Goal: Information Seeking & Learning: Learn about a topic

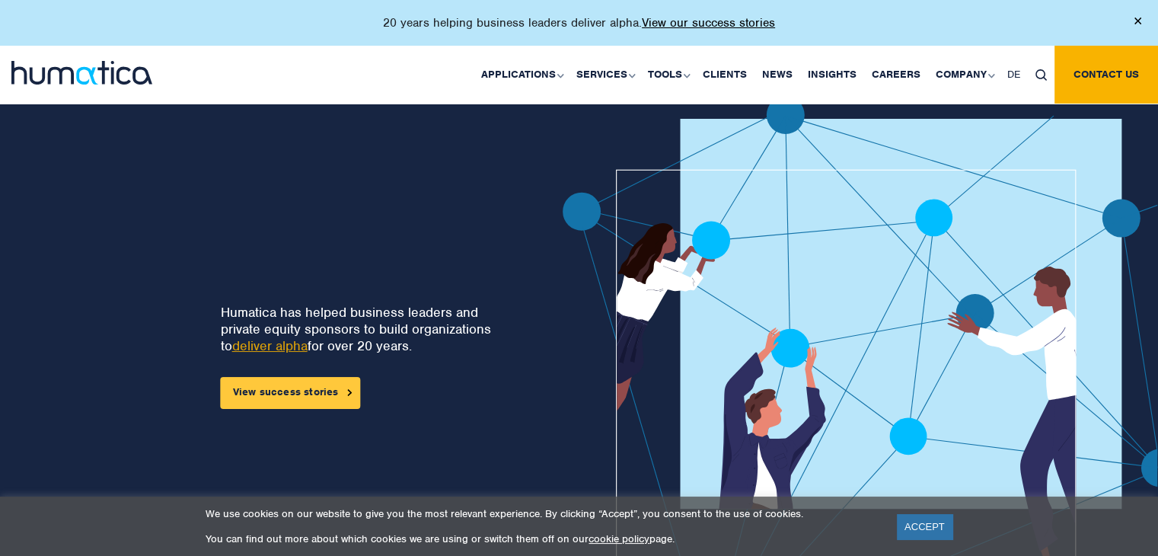
click at [314, 378] on link "View success stories" at bounding box center [291, 393] width 140 height 32
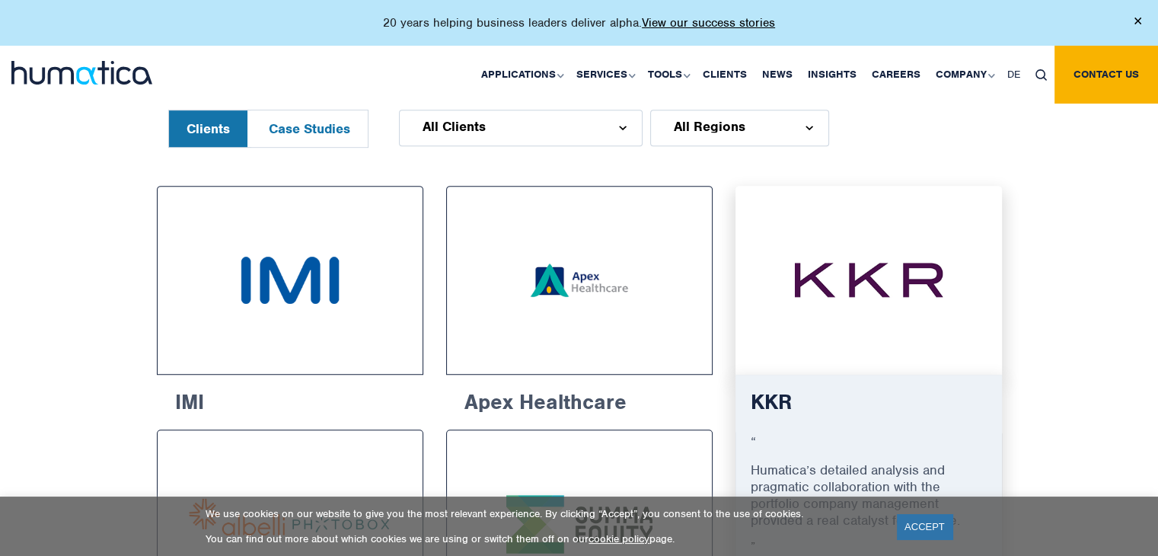
scroll to position [908, 0]
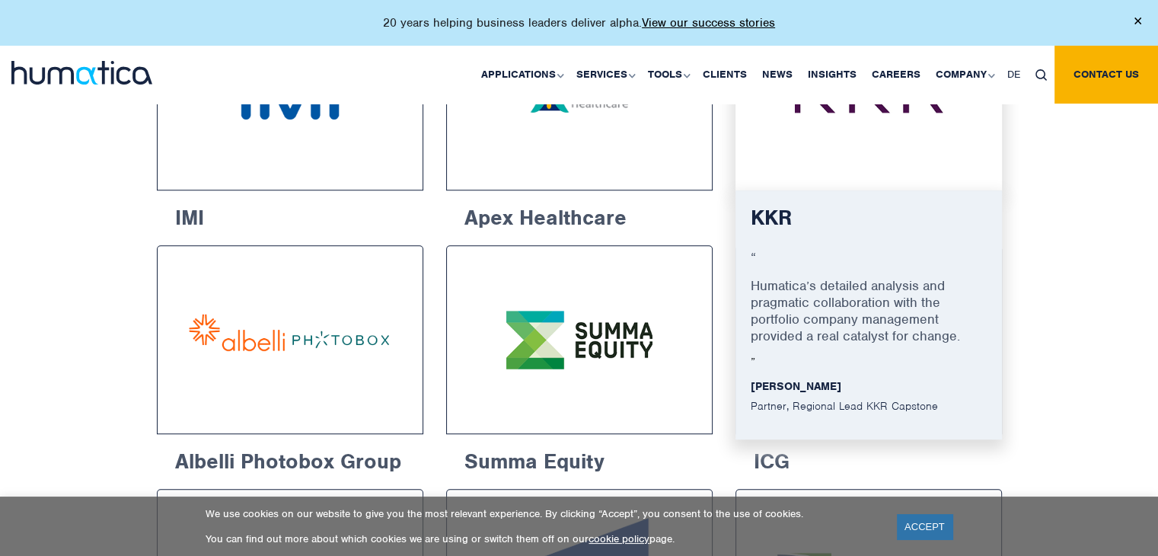
click at [795, 311] on p "Humatica’s detailed analysis and pragmatic collaboration with the portfolio com…" at bounding box center [869, 316] width 236 height 78
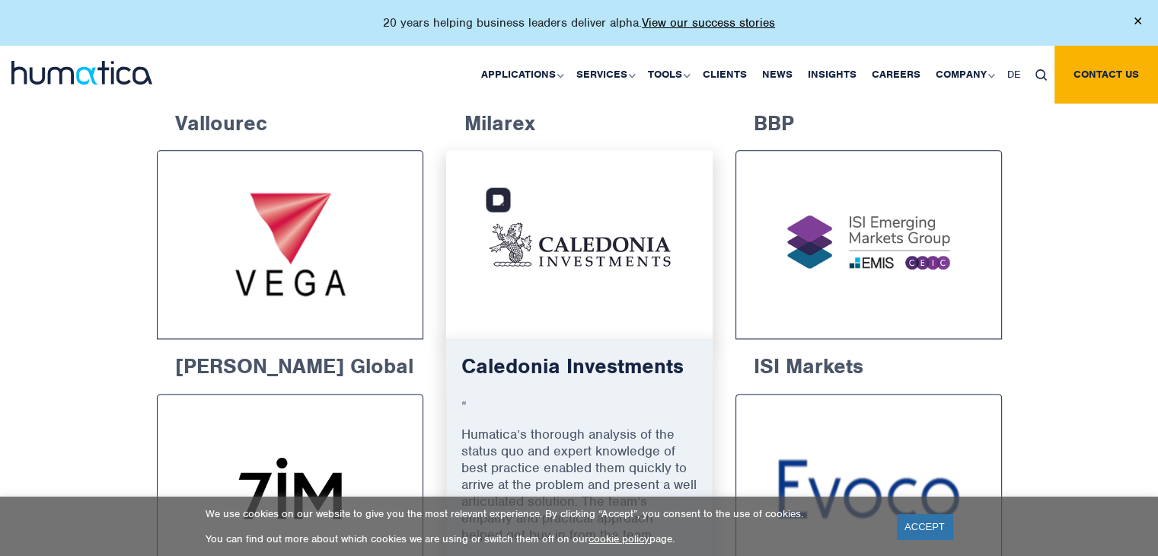
scroll to position [1977, 0]
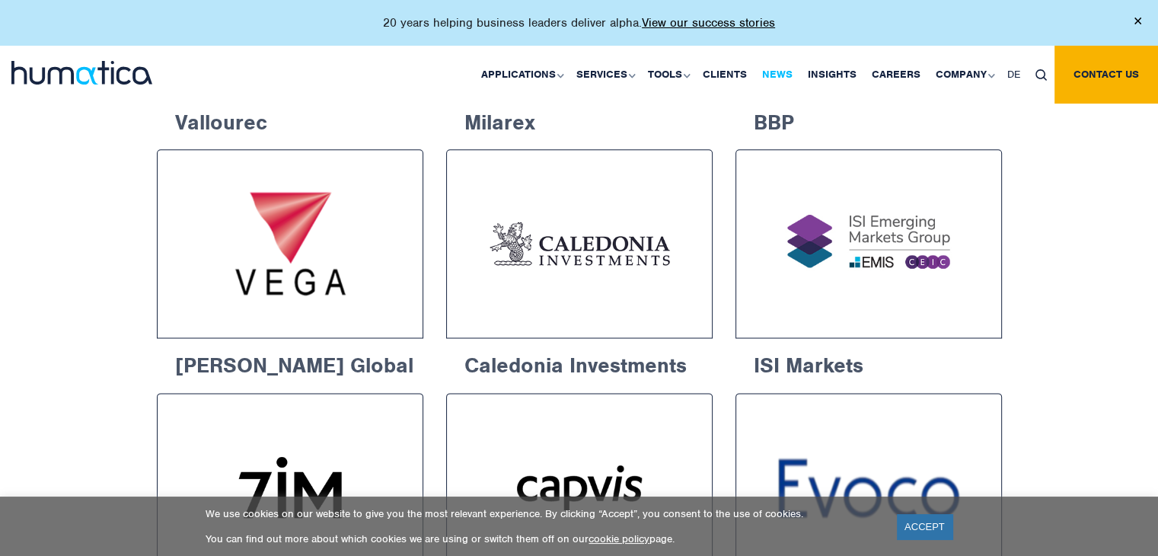
click at [780, 74] on link "News" at bounding box center [778, 75] width 46 height 58
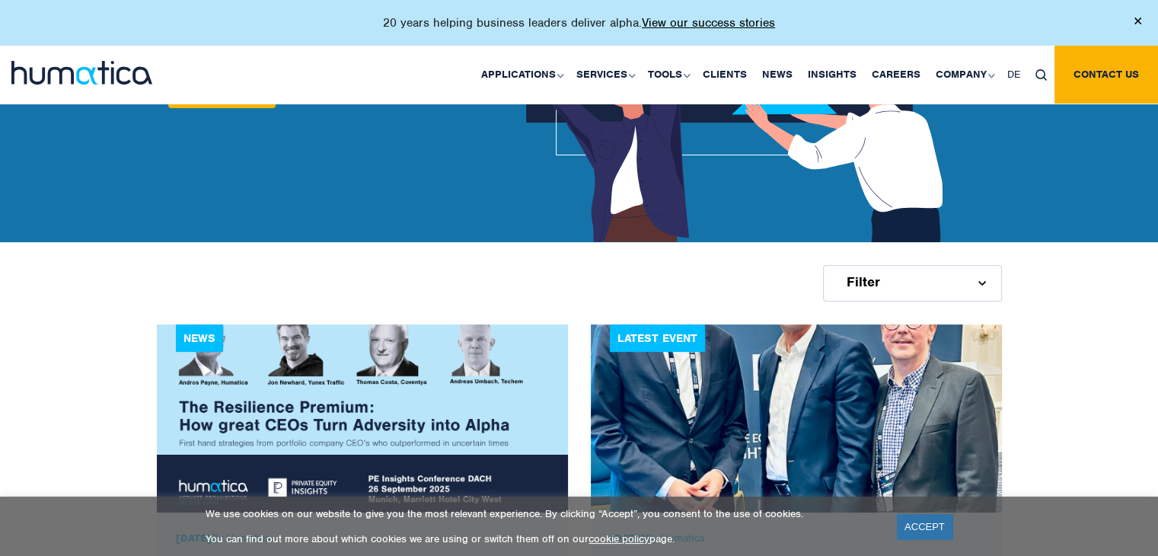
scroll to position [179, 0]
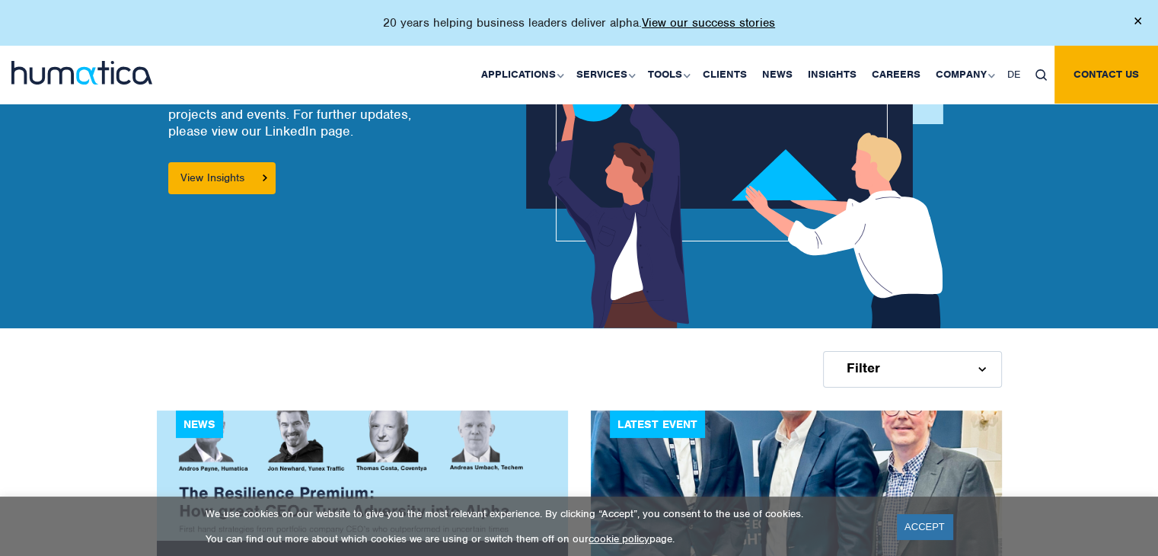
click at [97, 77] on img at bounding box center [81, 73] width 141 height 24
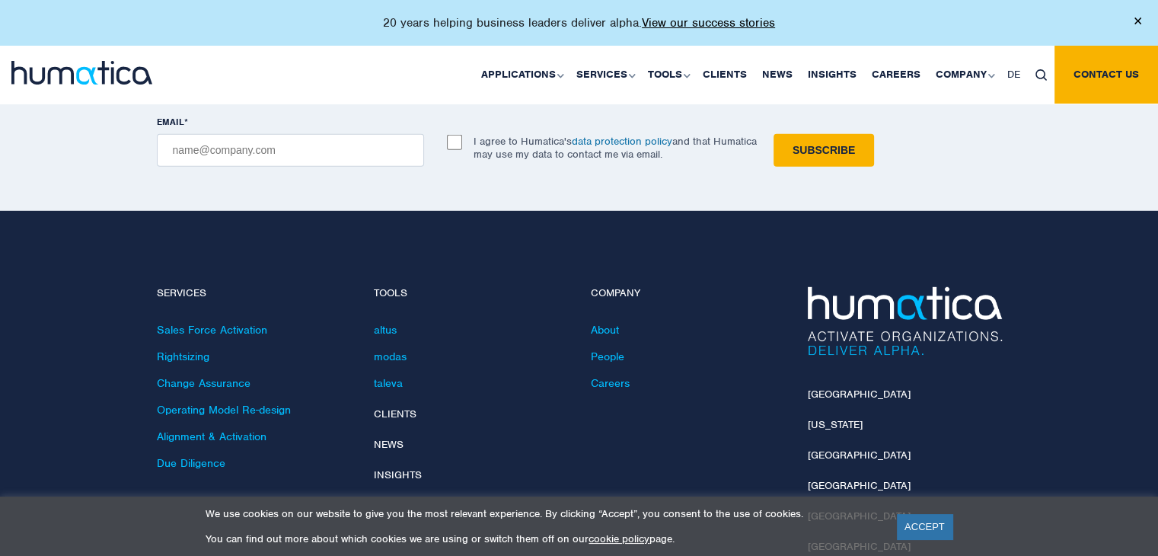
scroll to position [4374, 0]
click at [599, 323] on link "About" at bounding box center [605, 330] width 28 height 14
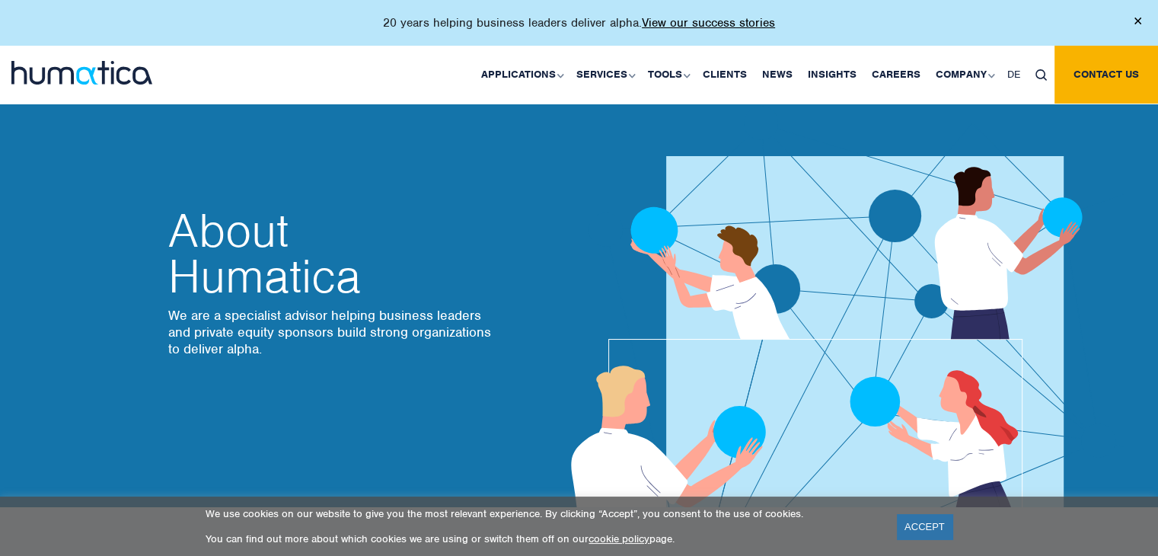
click at [104, 70] on img at bounding box center [81, 73] width 141 height 24
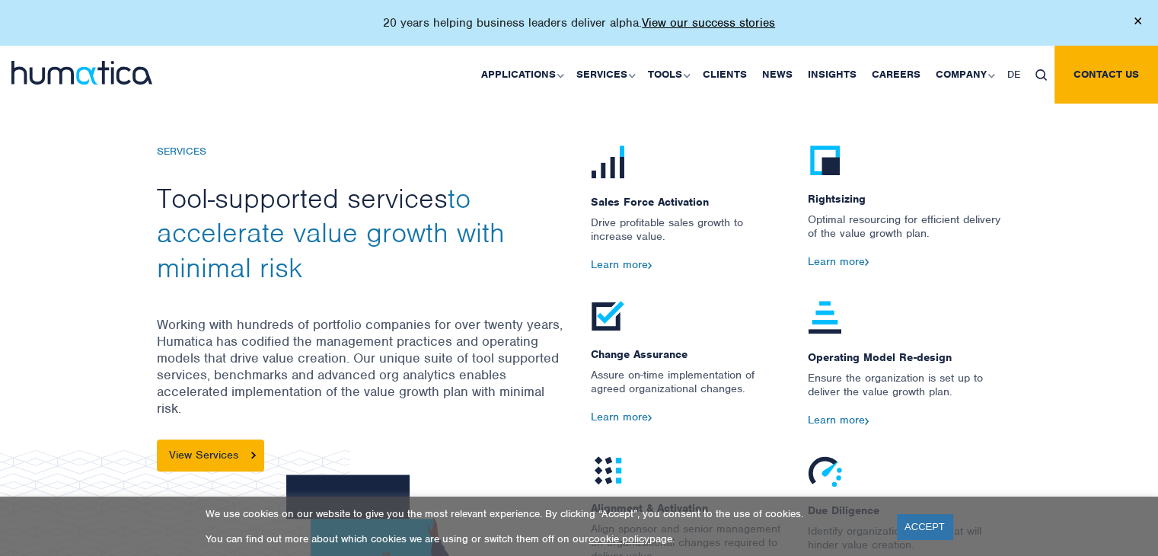
scroll to position [1591, 0]
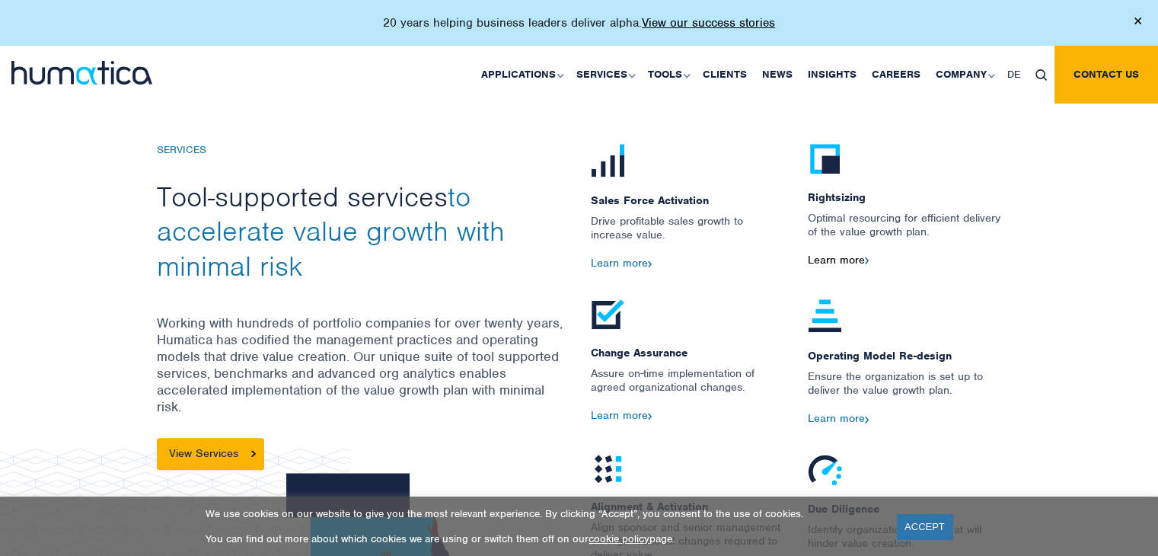
click at [841, 254] on link "Learn more" at bounding box center [839, 260] width 62 height 14
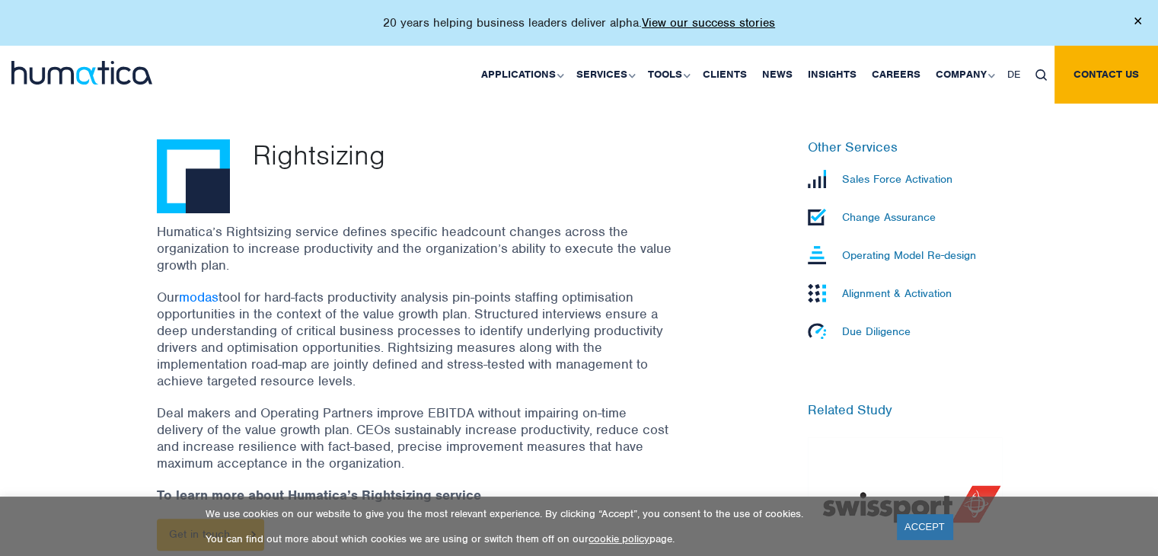
scroll to position [433, 0]
click at [627, 172] on link "modas" at bounding box center [678, 166] width 189 height 36
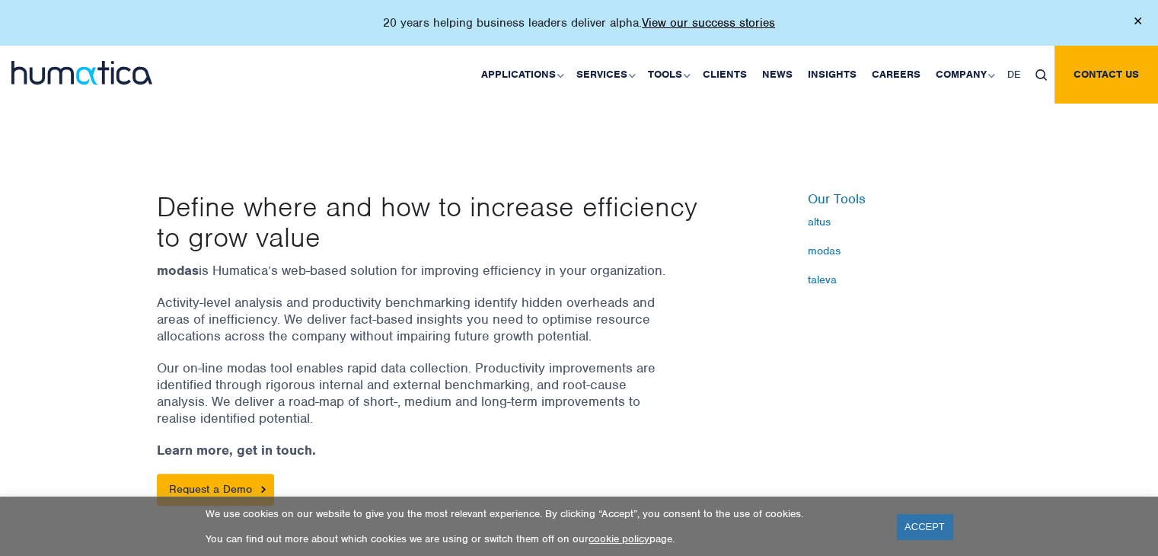
scroll to position [381, 0]
click at [821, 223] on link "altus" at bounding box center [905, 221] width 194 height 12
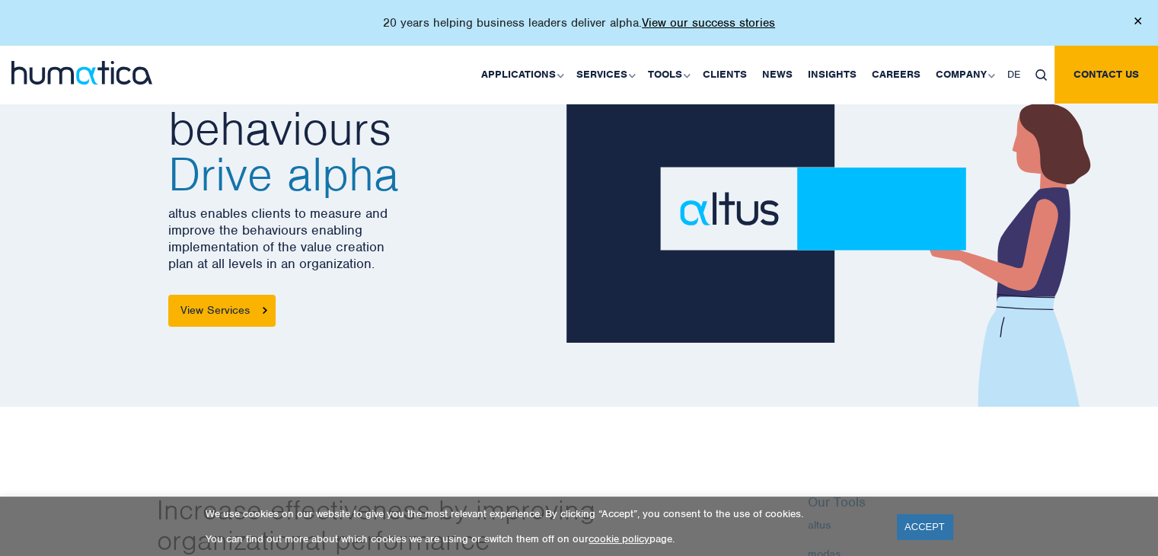
scroll to position [78, 0]
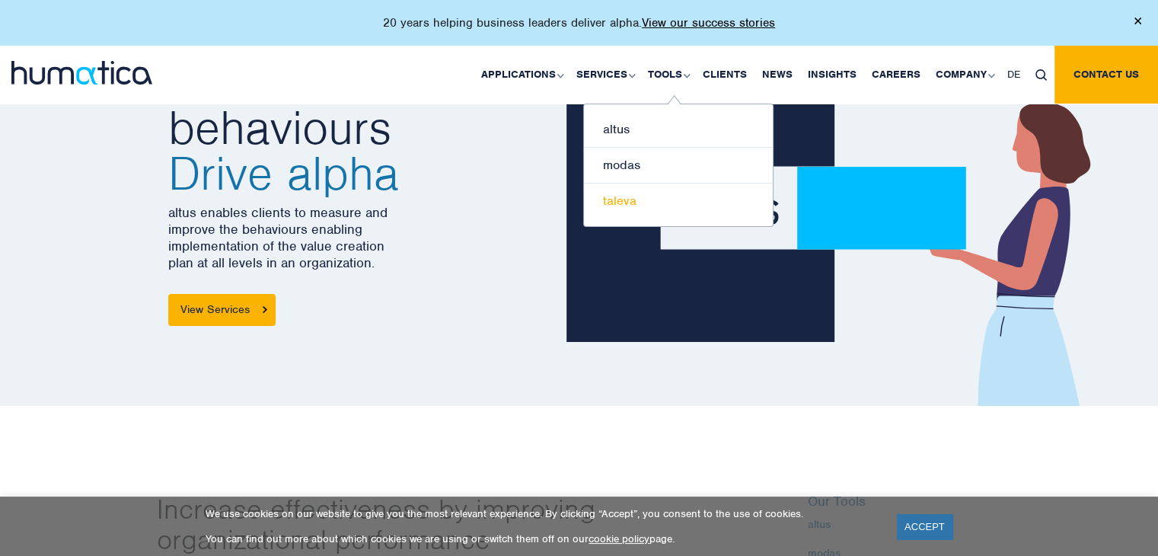
click at [621, 193] on link "taleva" at bounding box center [678, 201] width 189 height 35
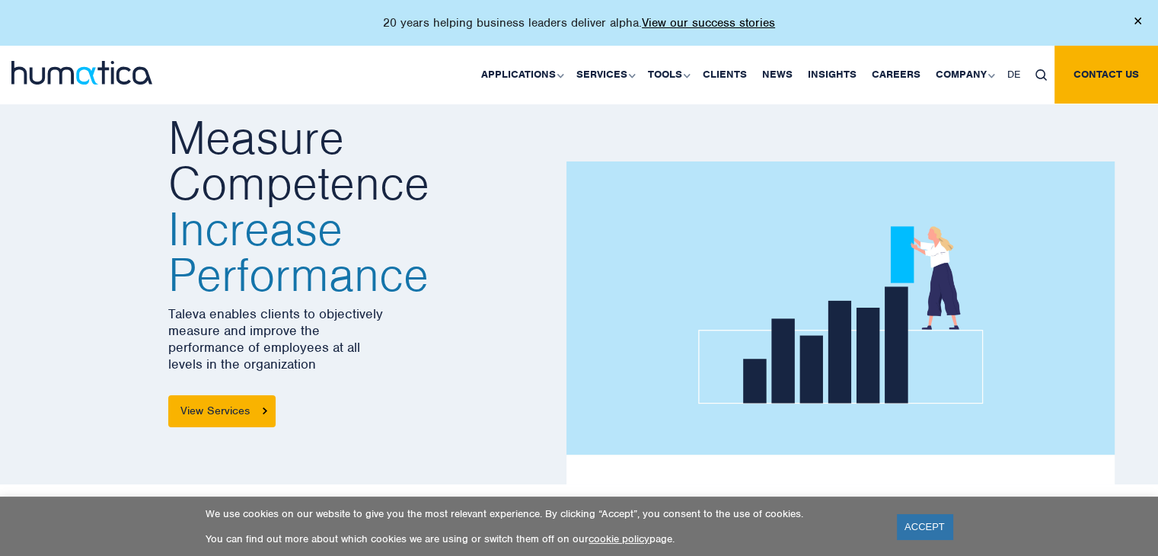
click at [113, 73] on img at bounding box center [81, 73] width 141 height 24
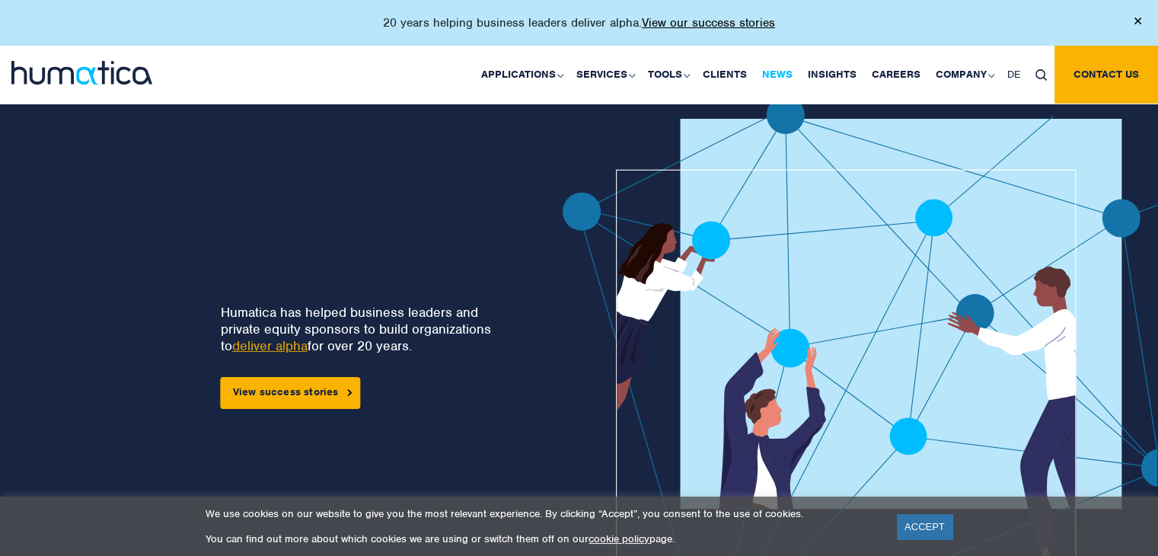
click at [786, 78] on link "News" at bounding box center [778, 75] width 46 height 58
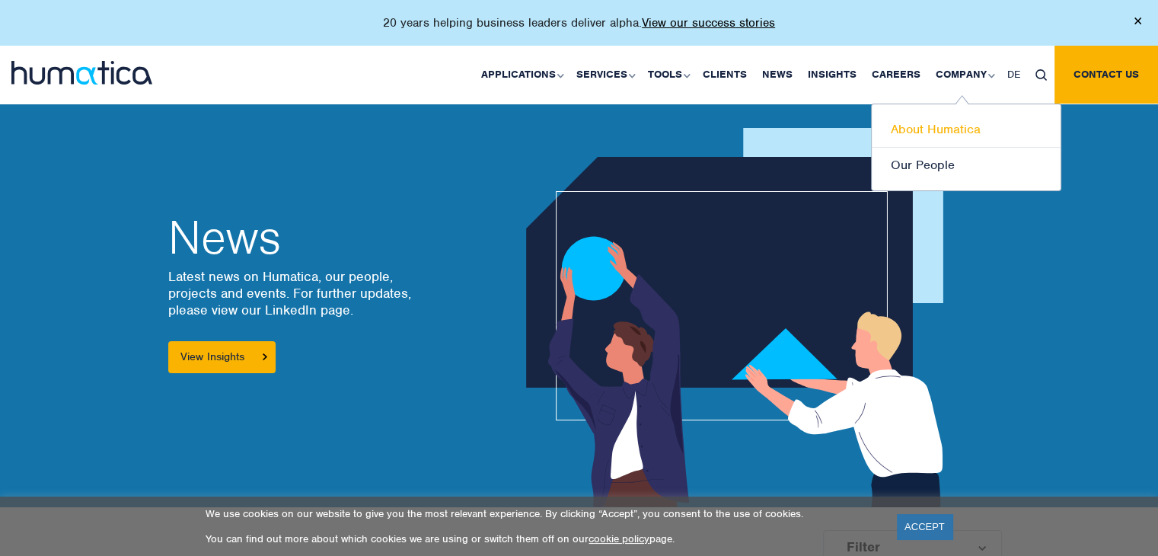
click at [936, 133] on link "About Humatica" at bounding box center [966, 130] width 189 height 36
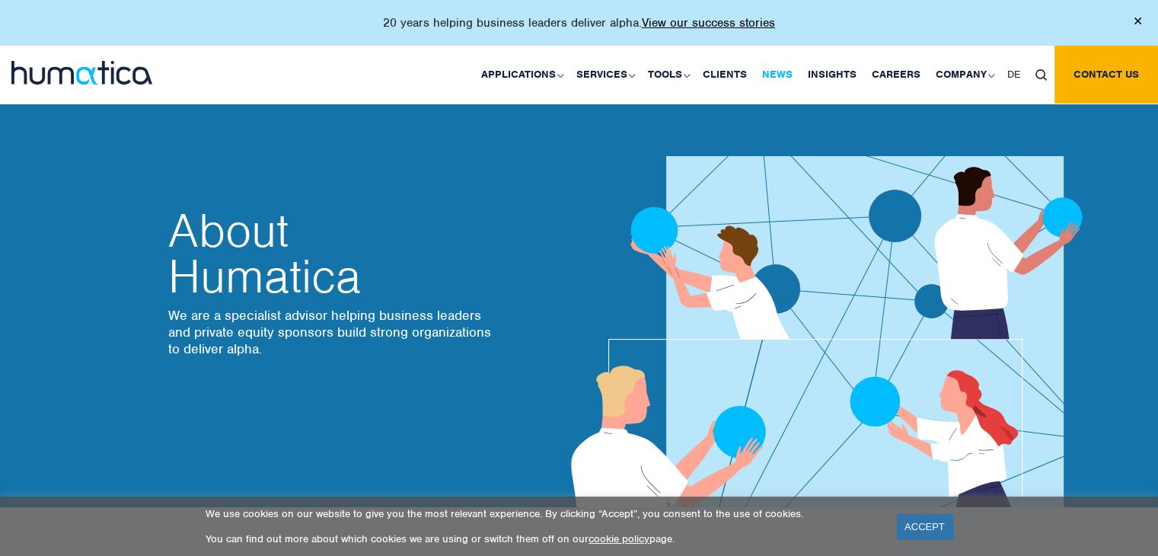
click at [783, 78] on link "News" at bounding box center [778, 75] width 46 height 58
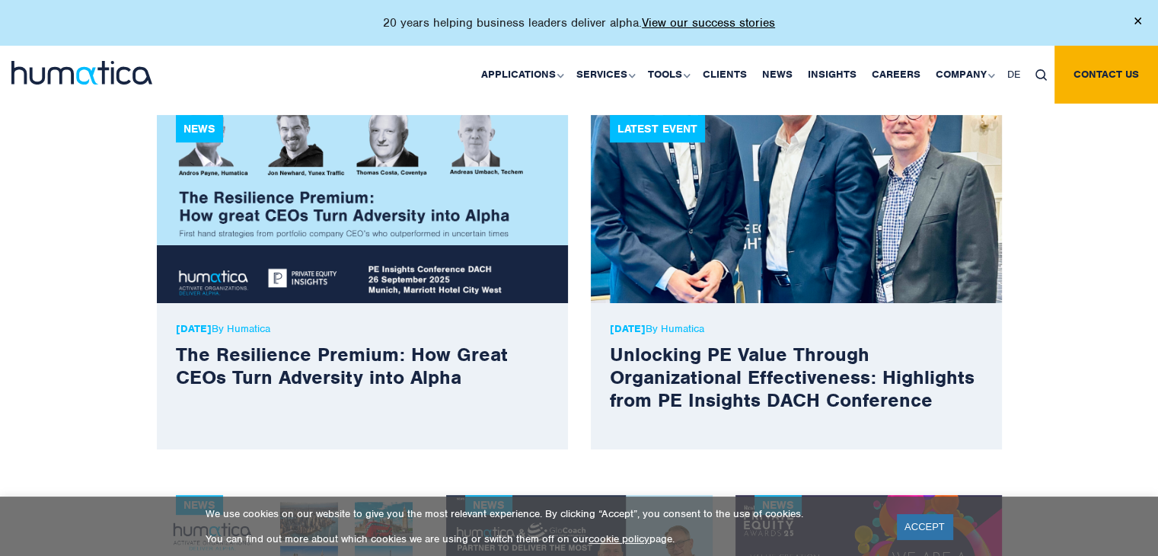
scroll to position [437, 0]
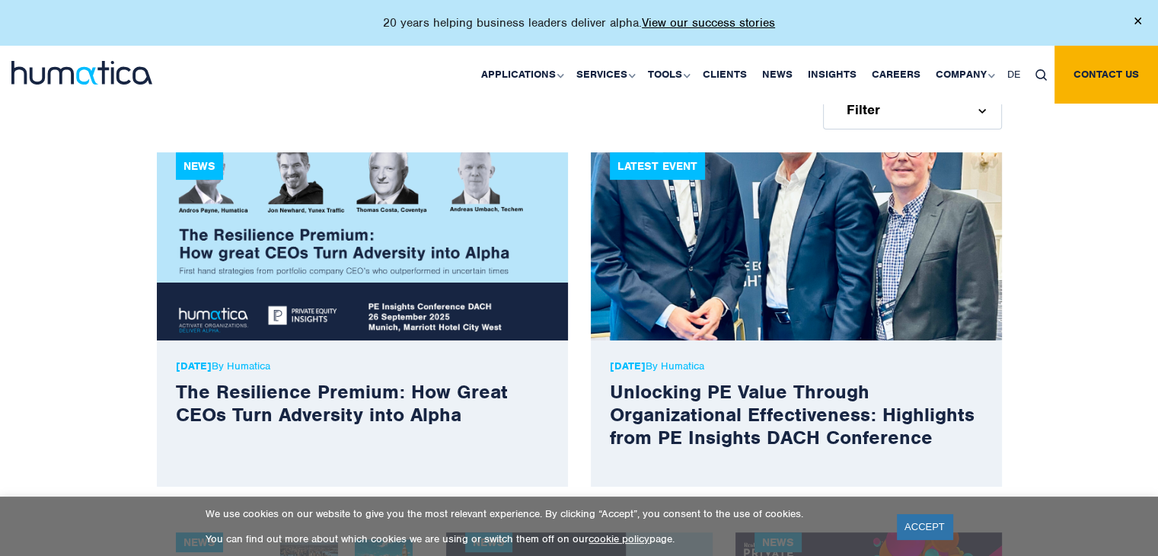
click at [113, 77] on img at bounding box center [81, 73] width 141 height 24
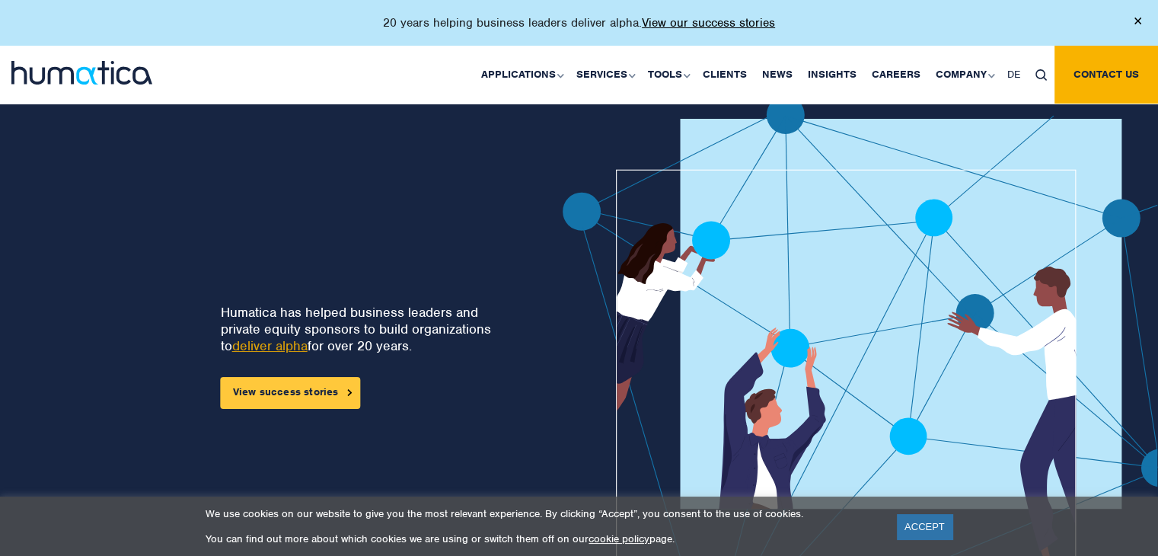
click at [283, 393] on link "View success stories" at bounding box center [291, 393] width 140 height 32
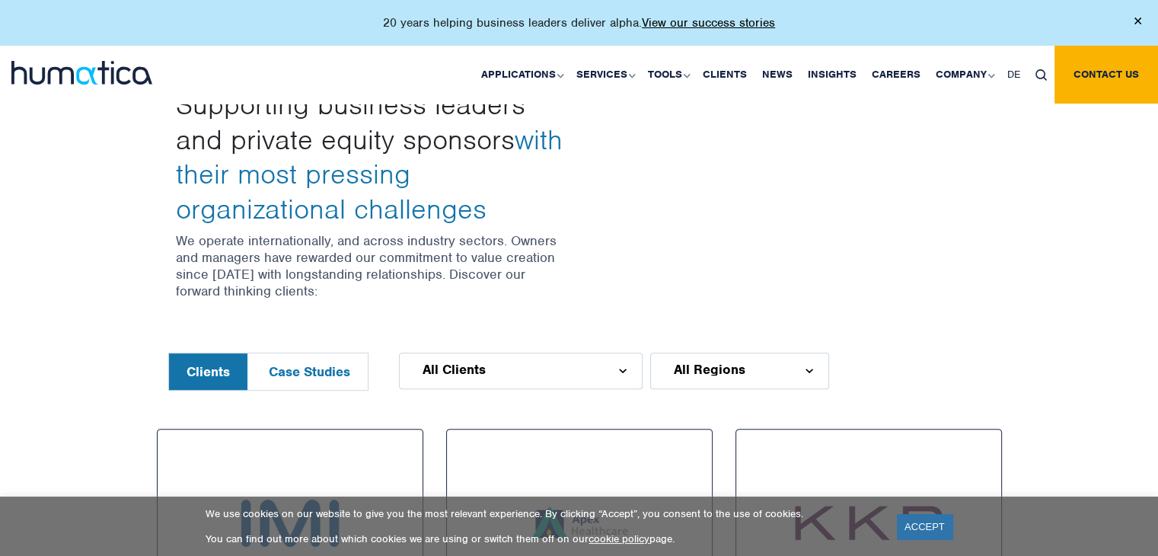
scroll to position [480, 0]
click at [308, 366] on button "Case Studies" at bounding box center [309, 372] width 117 height 37
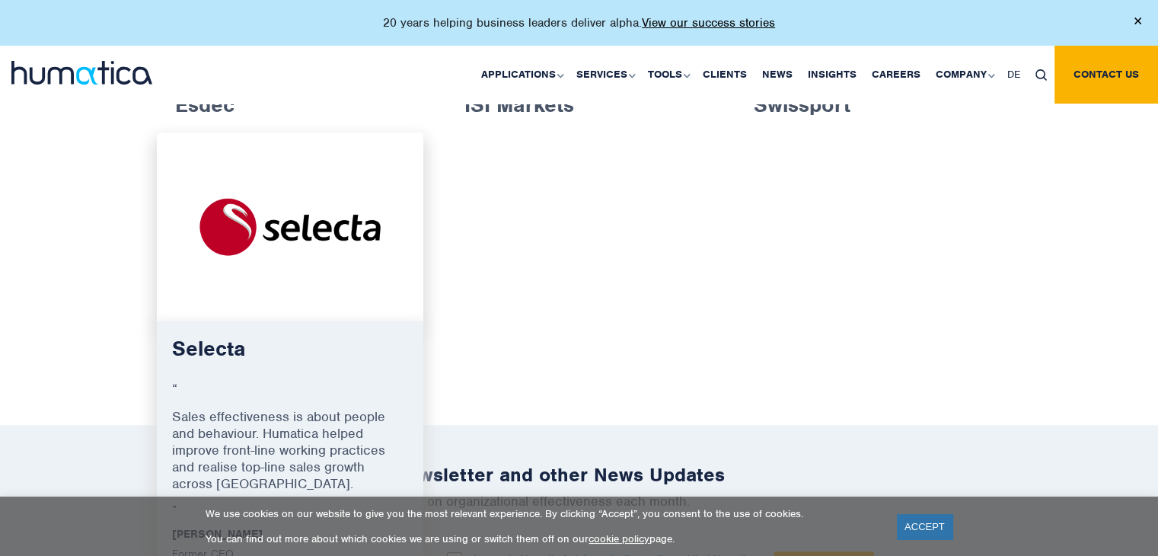
scroll to position [1186, 0]
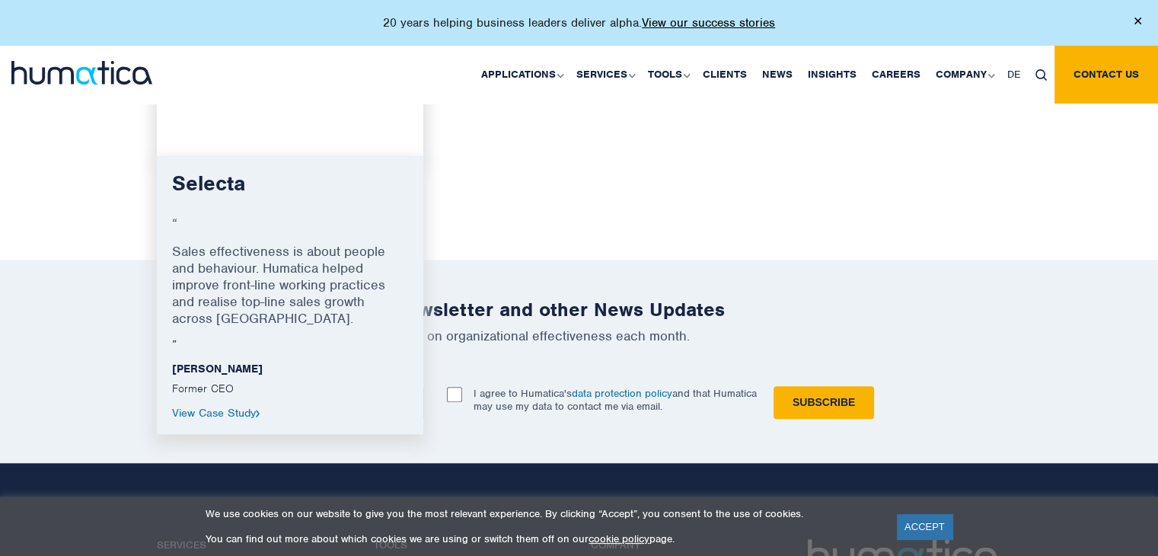
click at [205, 406] on link "View Case Study" at bounding box center [216, 413] width 88 height 14
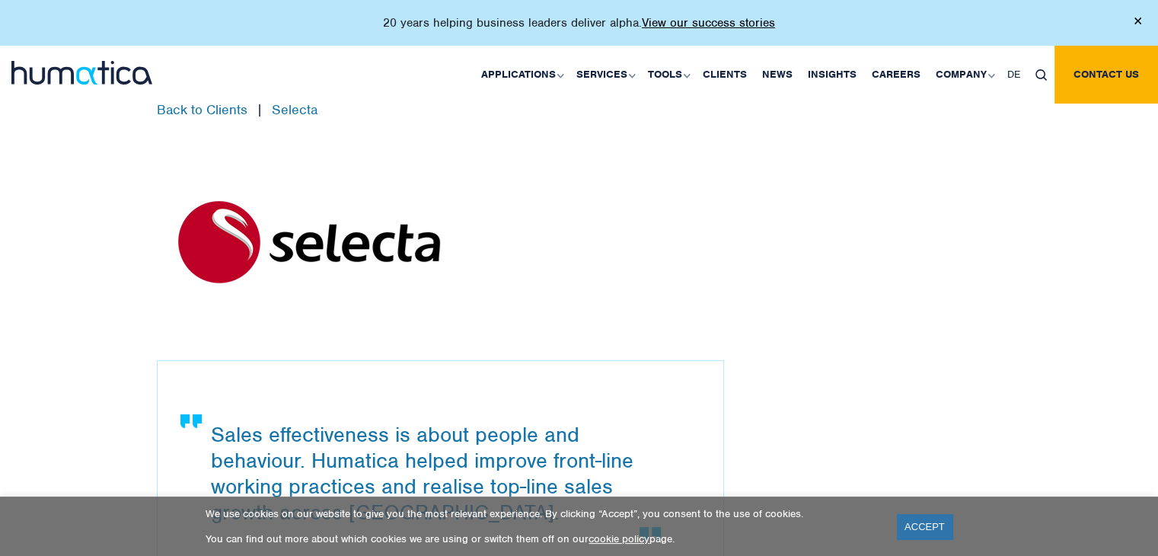
click at [205, 406] on div "Sales effectiveness is about people and behaviour. Humatica helped improve fron…" at bounding box center [441, 462] width 566 height 203
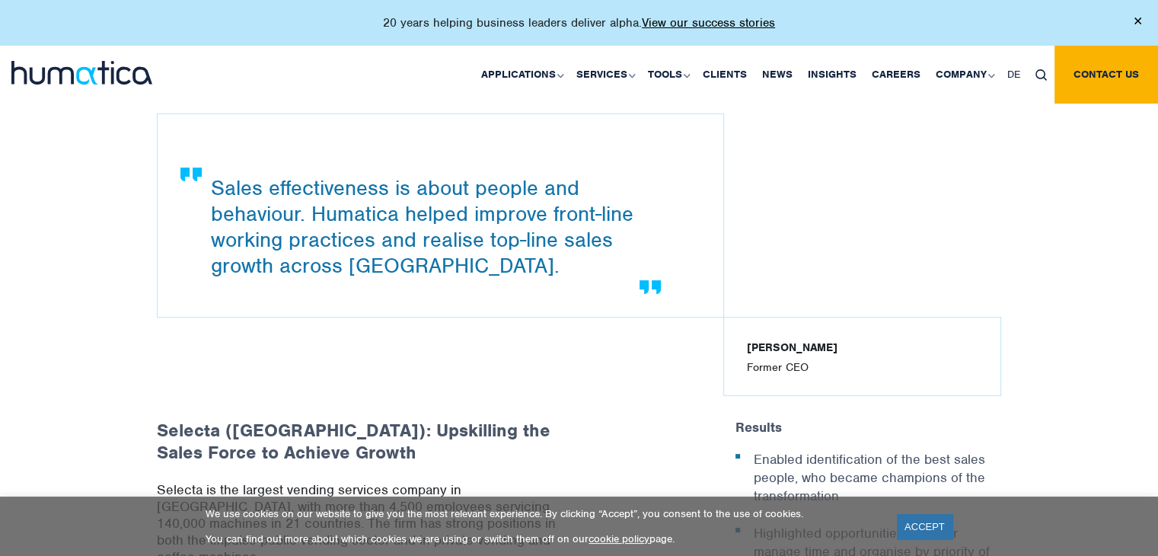
scroll to position [241, 0]
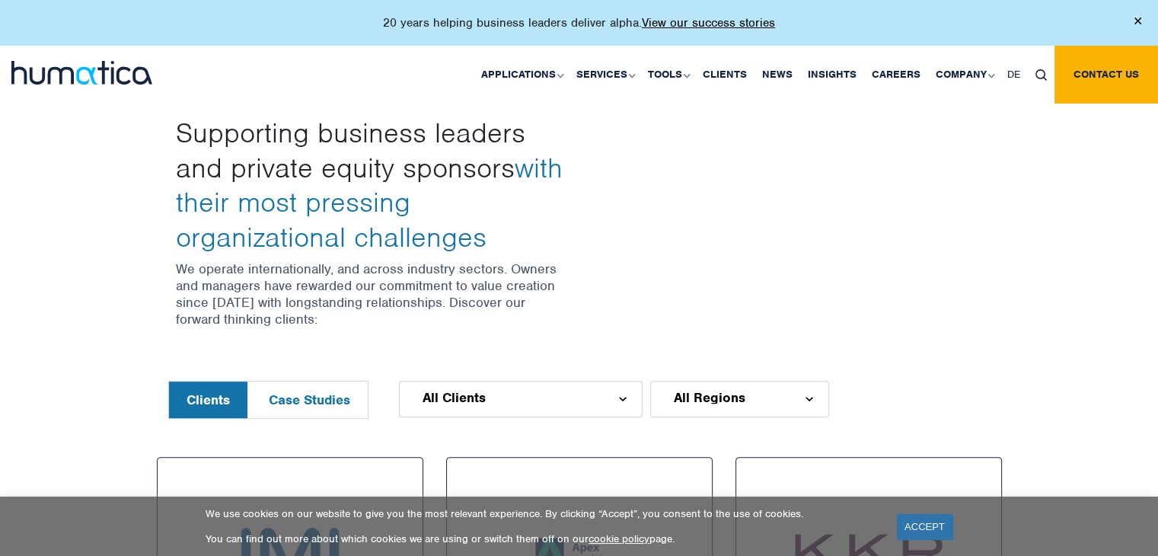
scroll to position [464, 0]
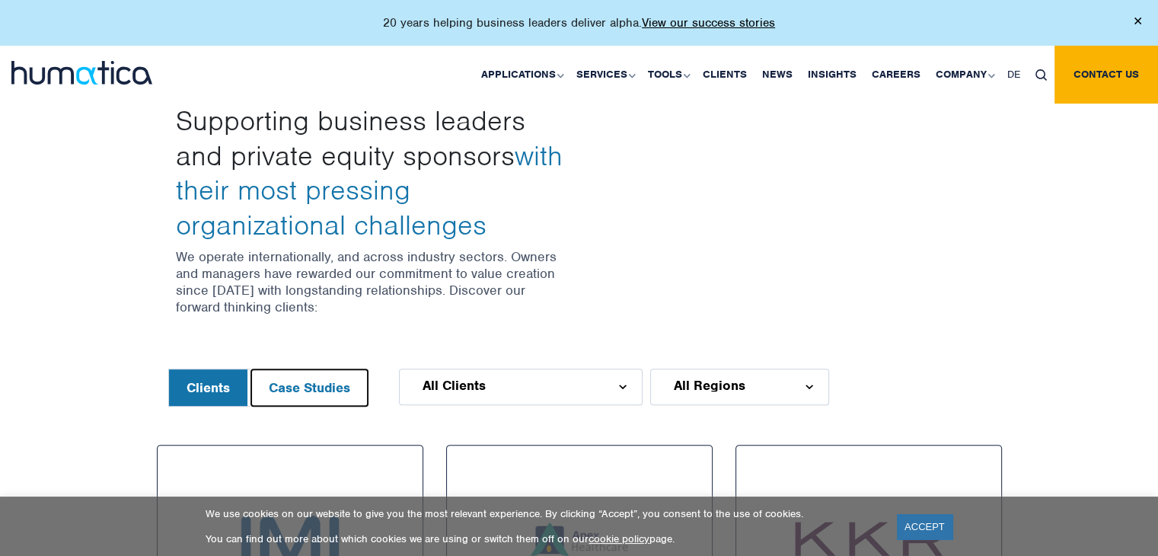
click at [305, 390] on button "Case Studies" at bounding box center [309, 387] width 117 height 37
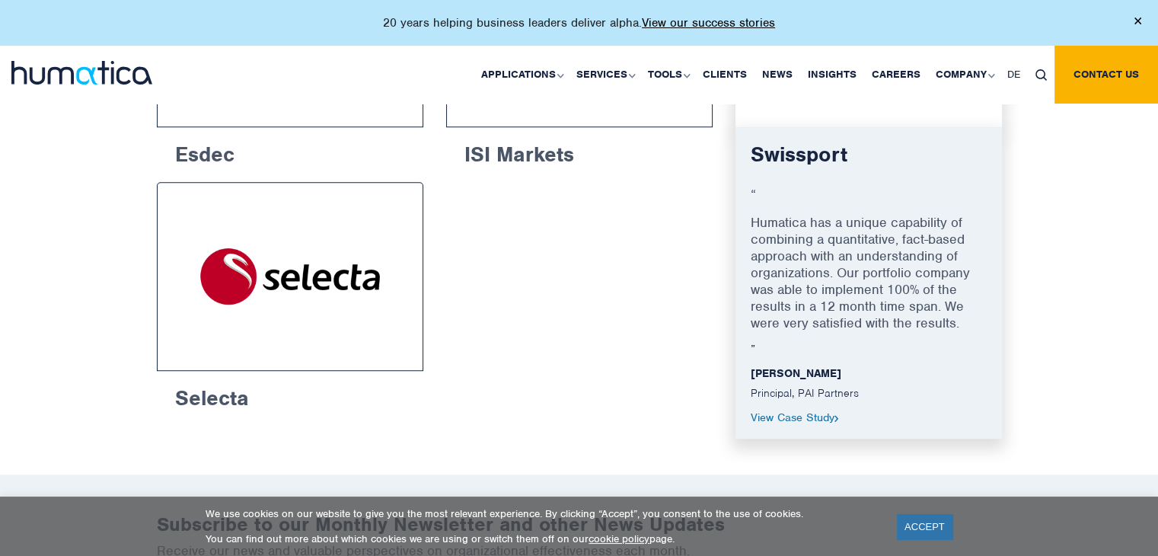
scroll to position [1047, 0]
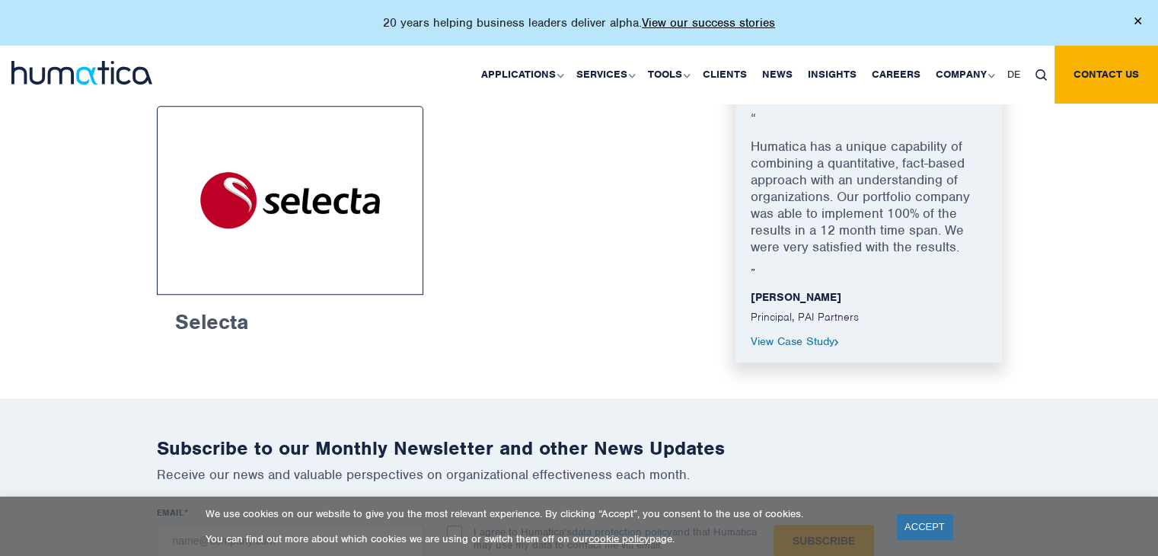
click at [796, 339] on link "View Case Study" at bounding box center [795, 341] width 88 height 14
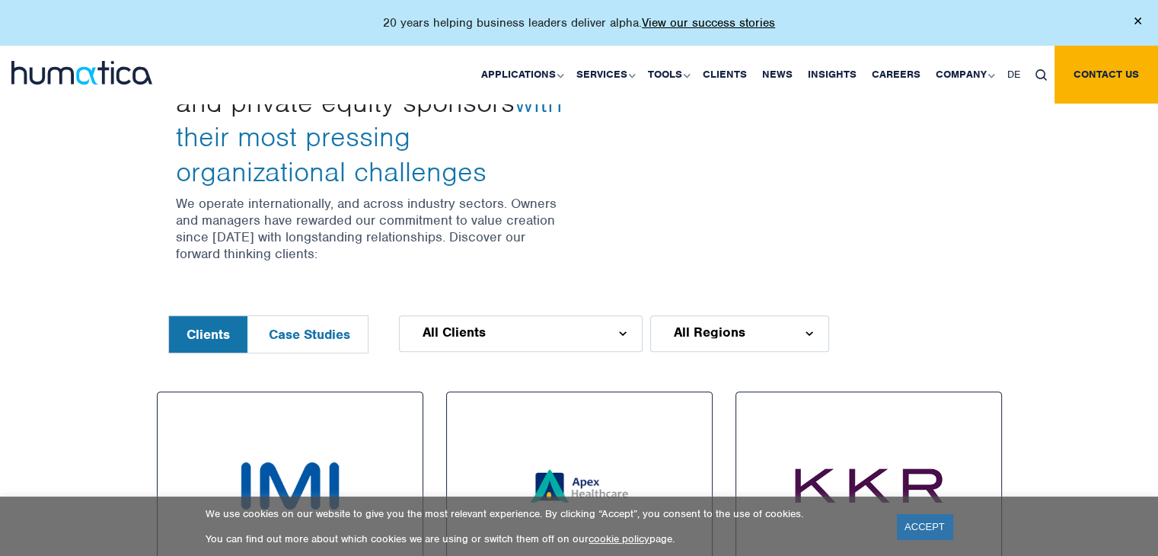
scroll to position [462, 0]
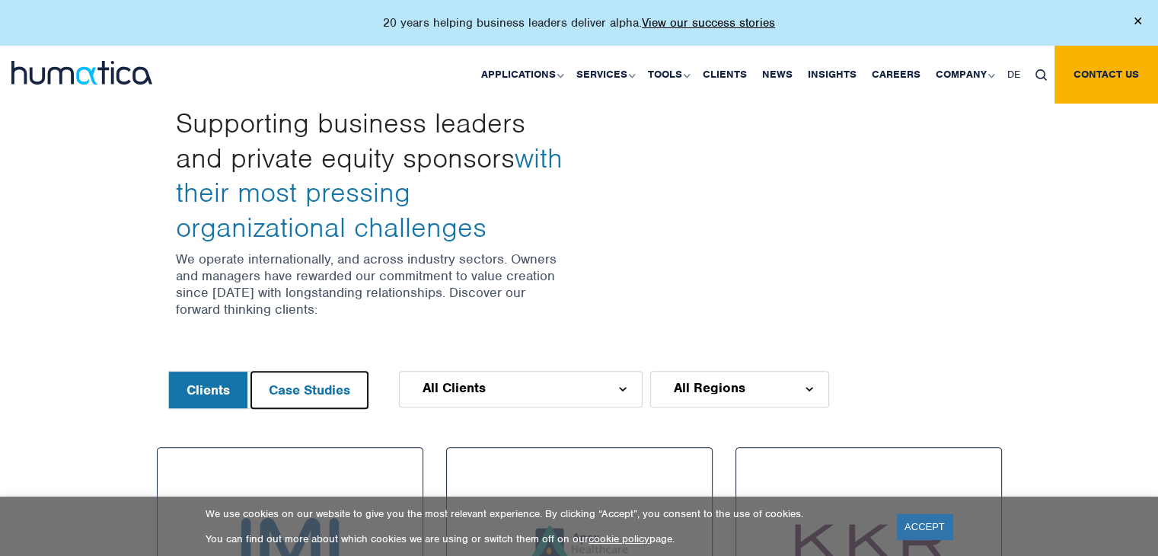
click at [323, 378] on button "Case Studies" at bounding box center [309, 390] width 117 height 37
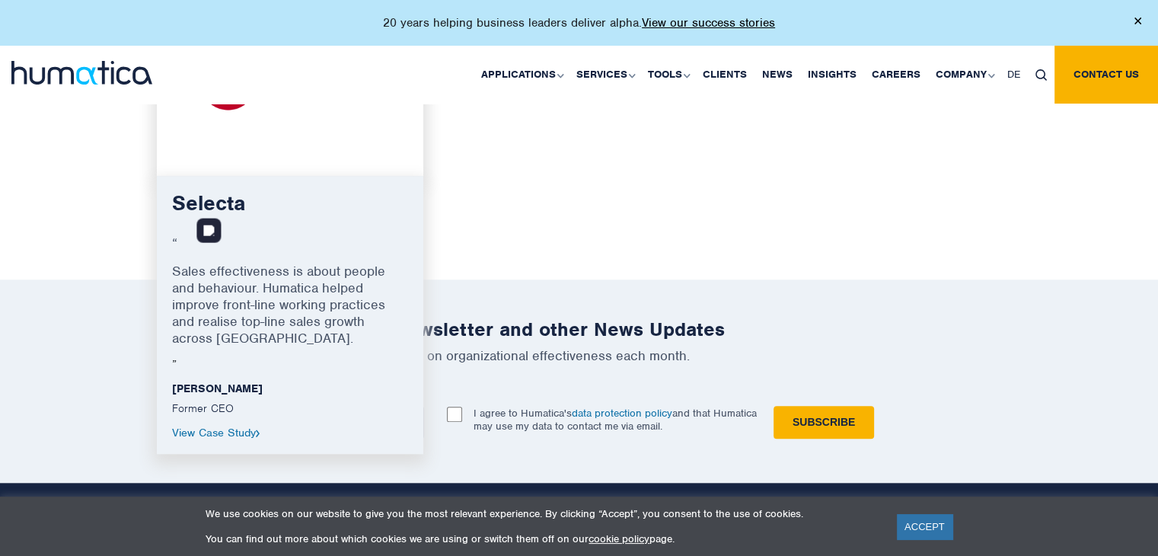
scroll to position [1200, 0]
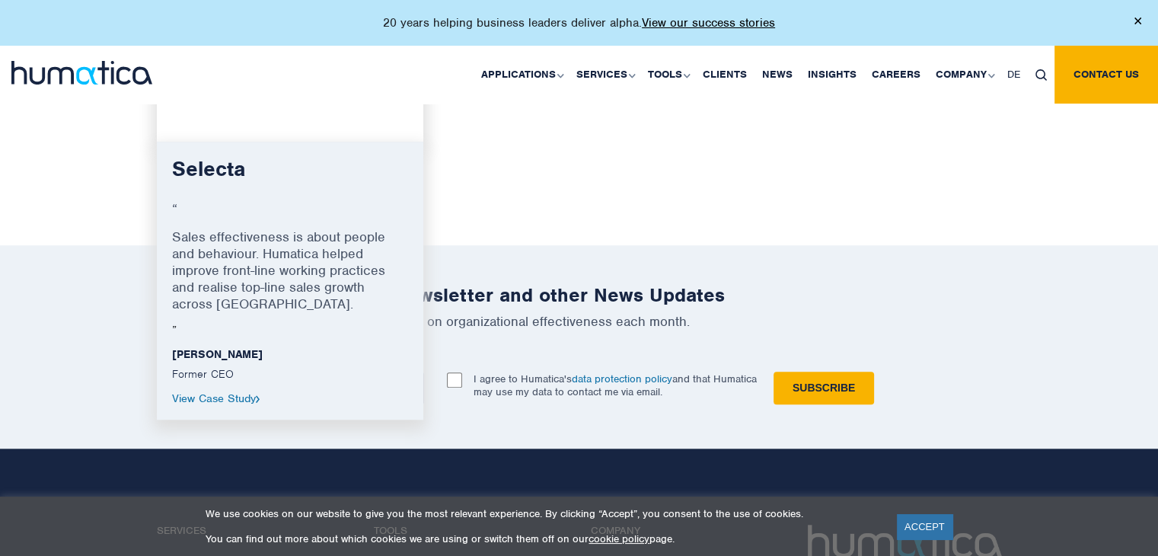
click at [213, 400] on link "View Case Study" at bounding box center [216, 398] width 88 height 14
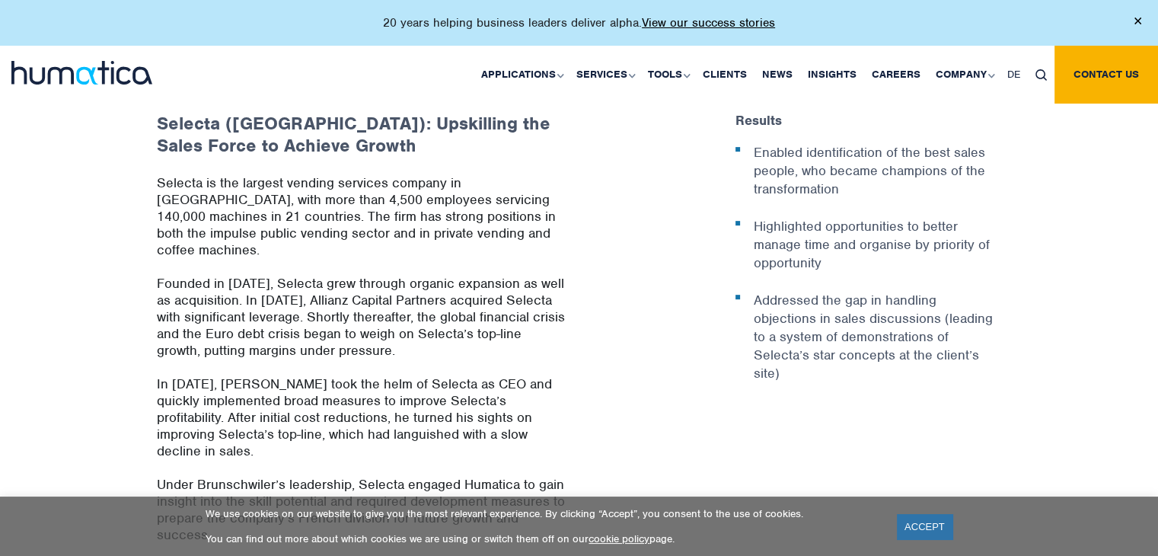
scroll to position [562, 0]
